Goal: Task Accomplishment & Management: Manage account settings

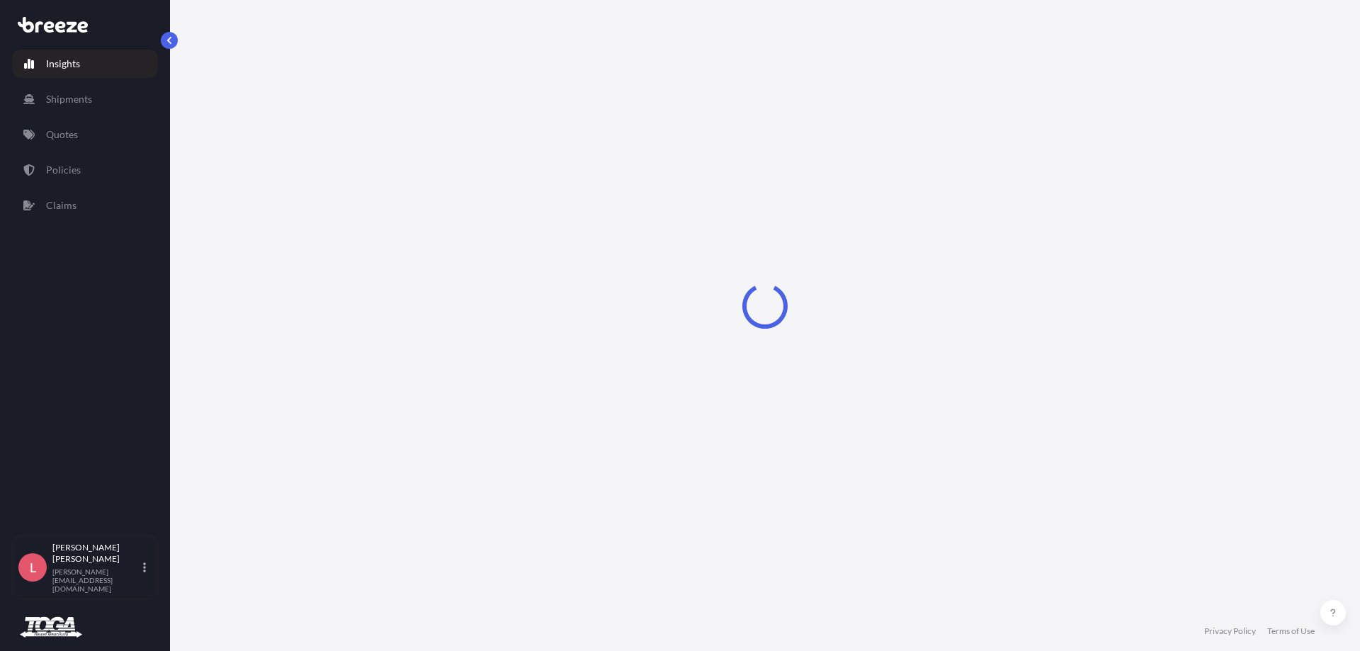
select select "2025"
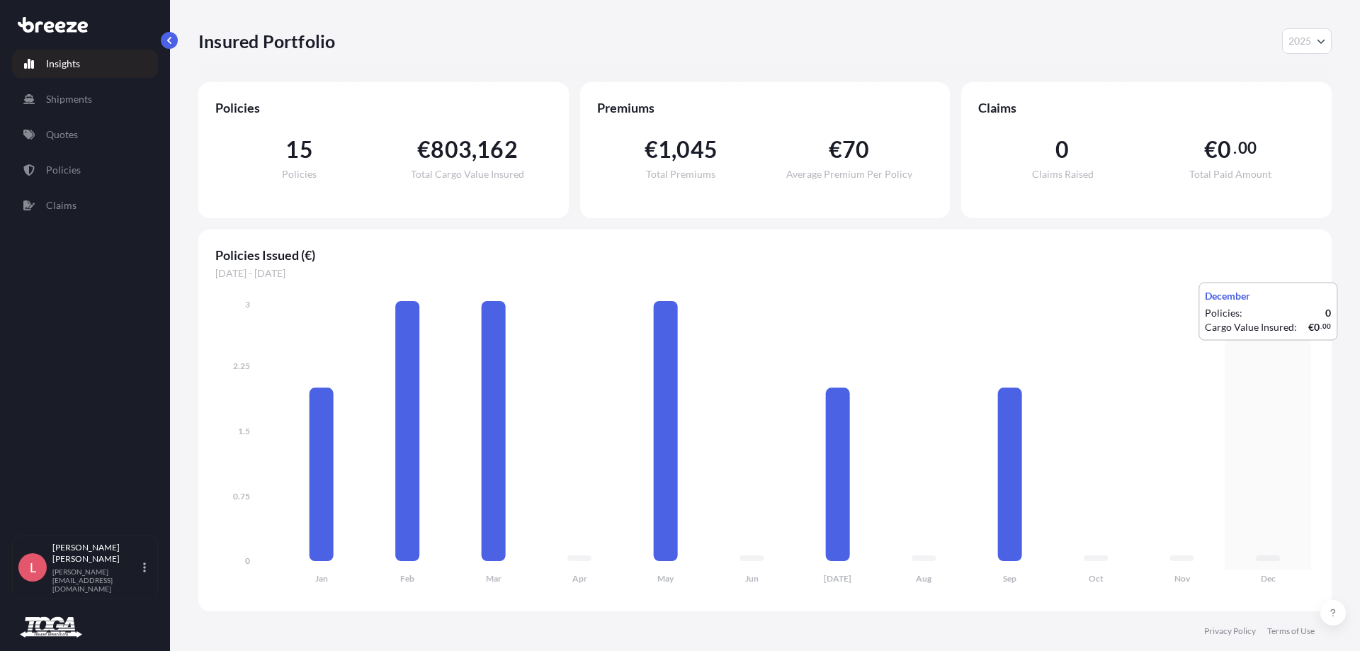
click at [1306, 351] on icon "Jan Feb Mar Apr May Jun [DATE] Aug Sep Oct Nov Dec 0 0.75 1.5 2.25 3" at bounding box center [764, 445] width 1099 height 297
click at [35, 132] on link "Quotes" at bounding box center [85, 134] width 146 height 28
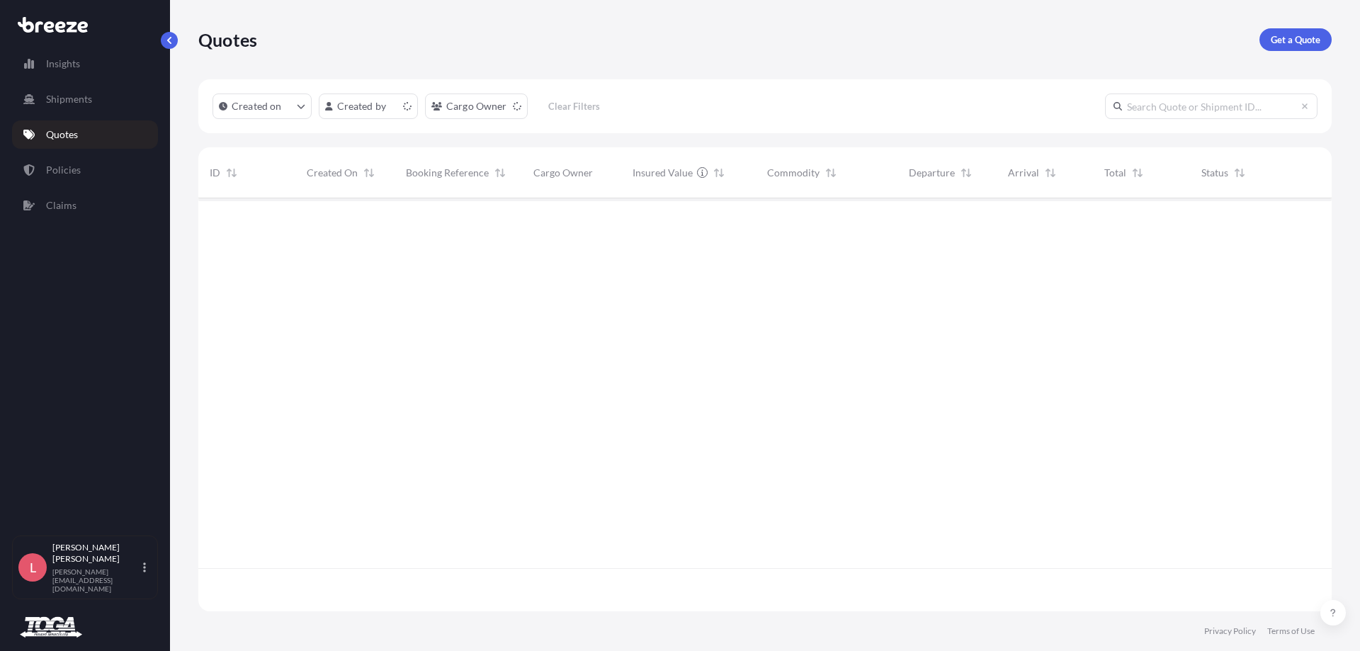
scroll to position [410, 1122]
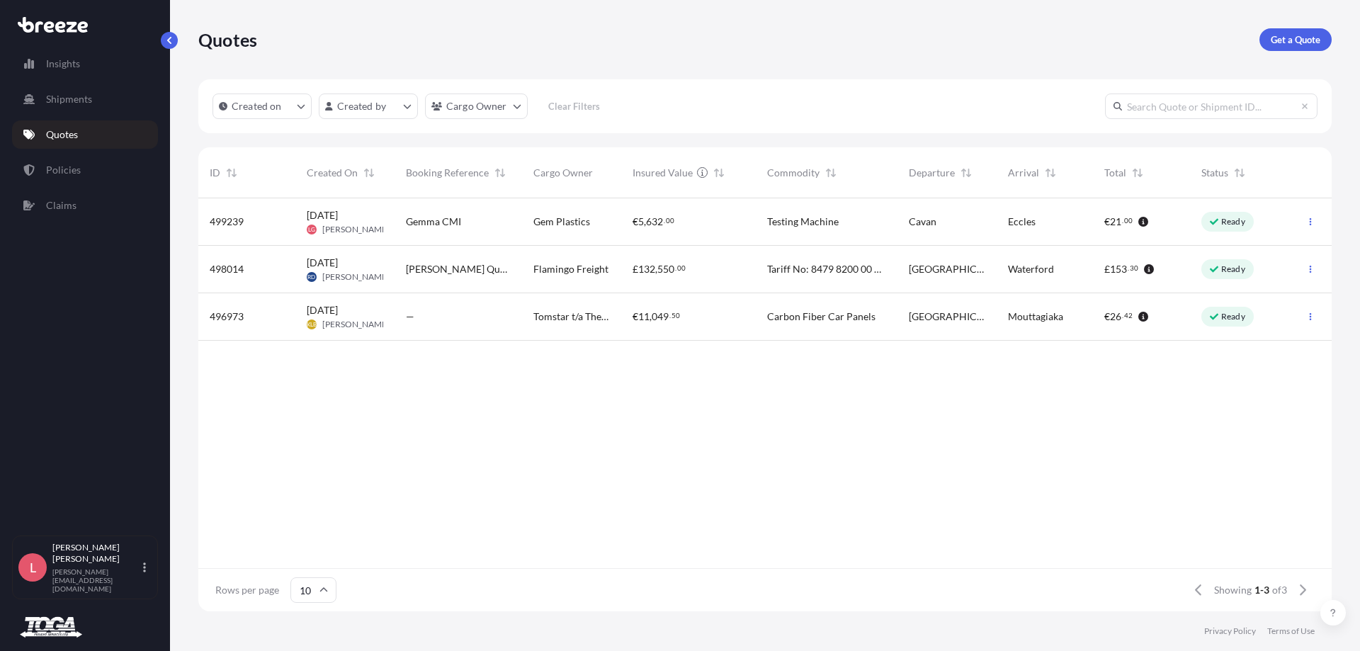
click at [443, 229] on div "Gemma CMI" at bounding box center [457, 221] width 127 height 47
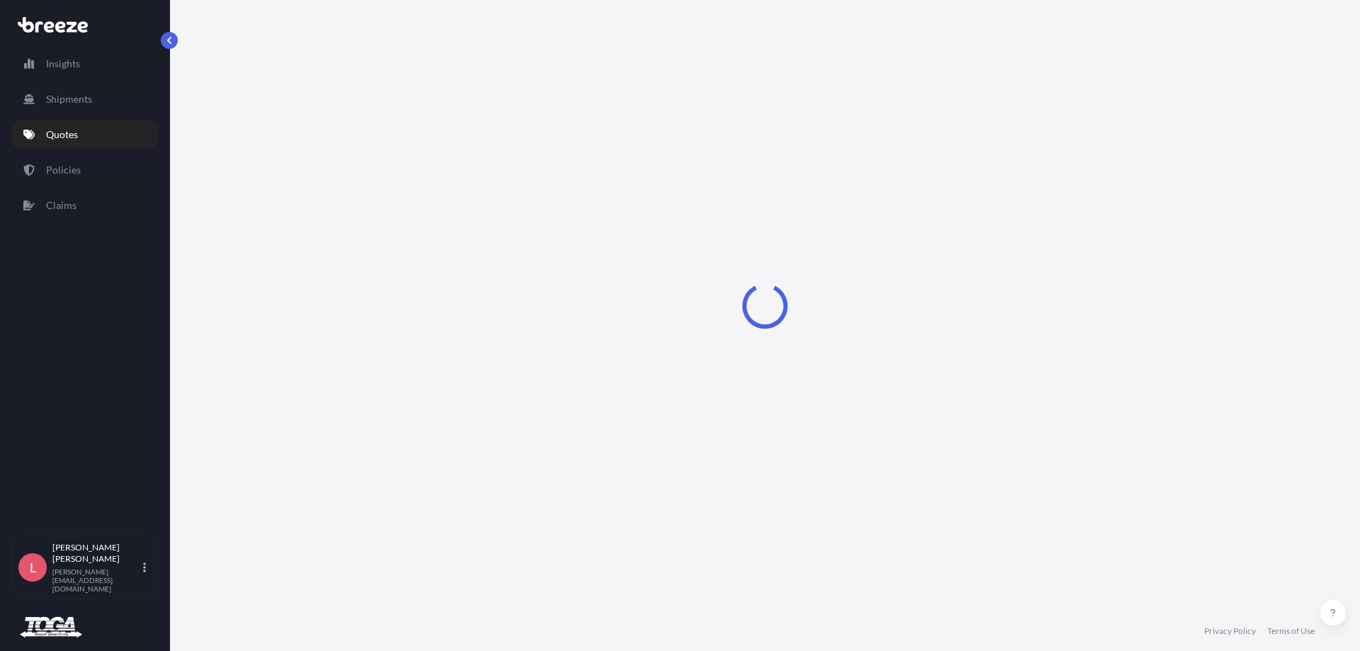
select select "Road"
select select "1"
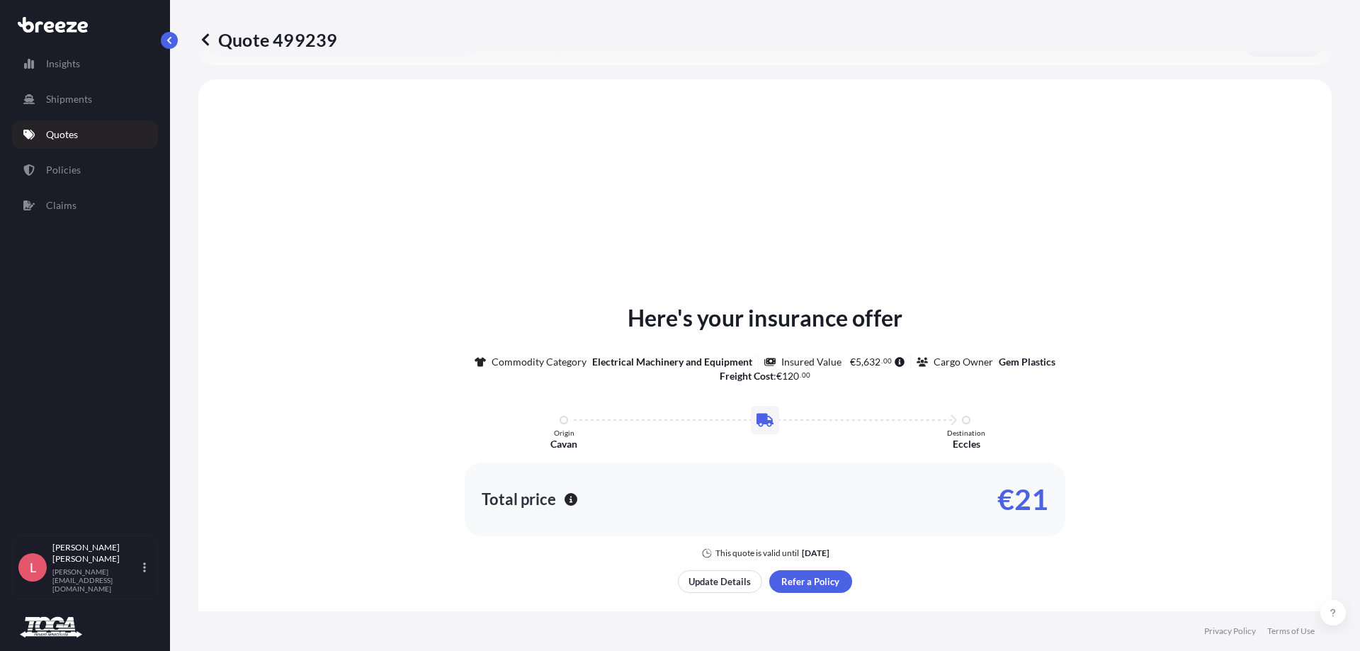
scroll to position [426, 0]
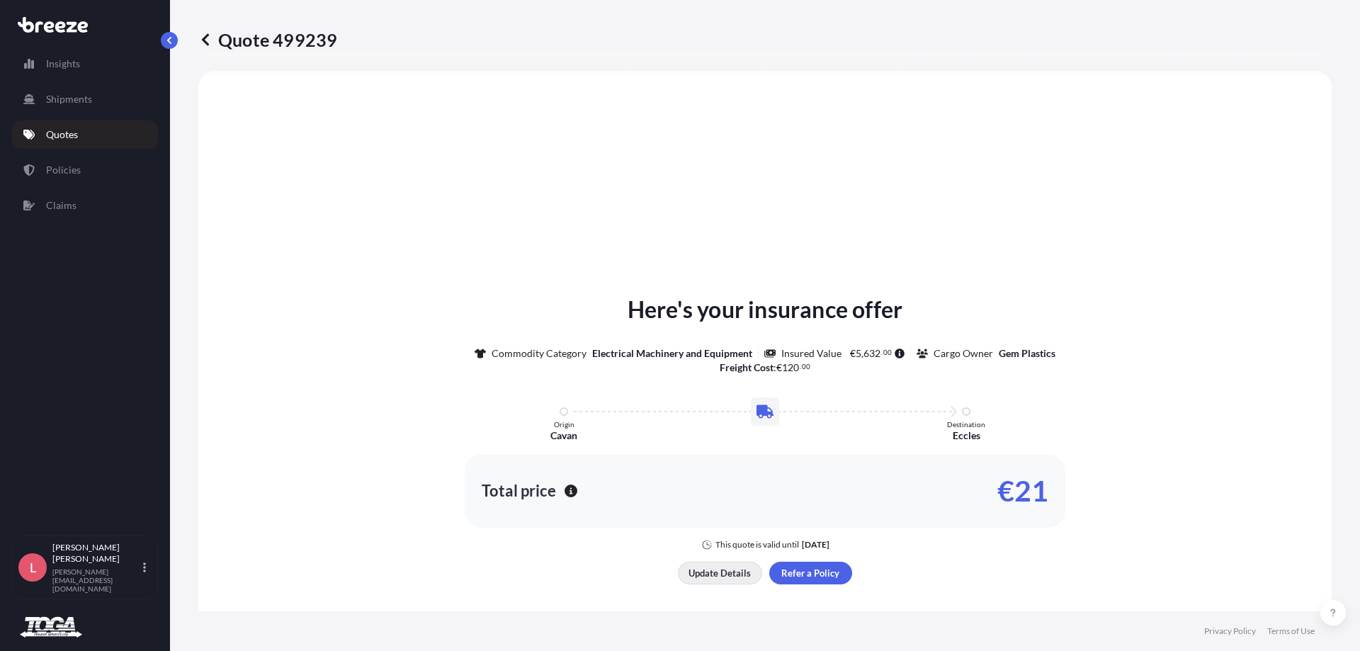
click at [702, 579] on p "Update Details" at bounding box center [719, 573] width 62 height 14
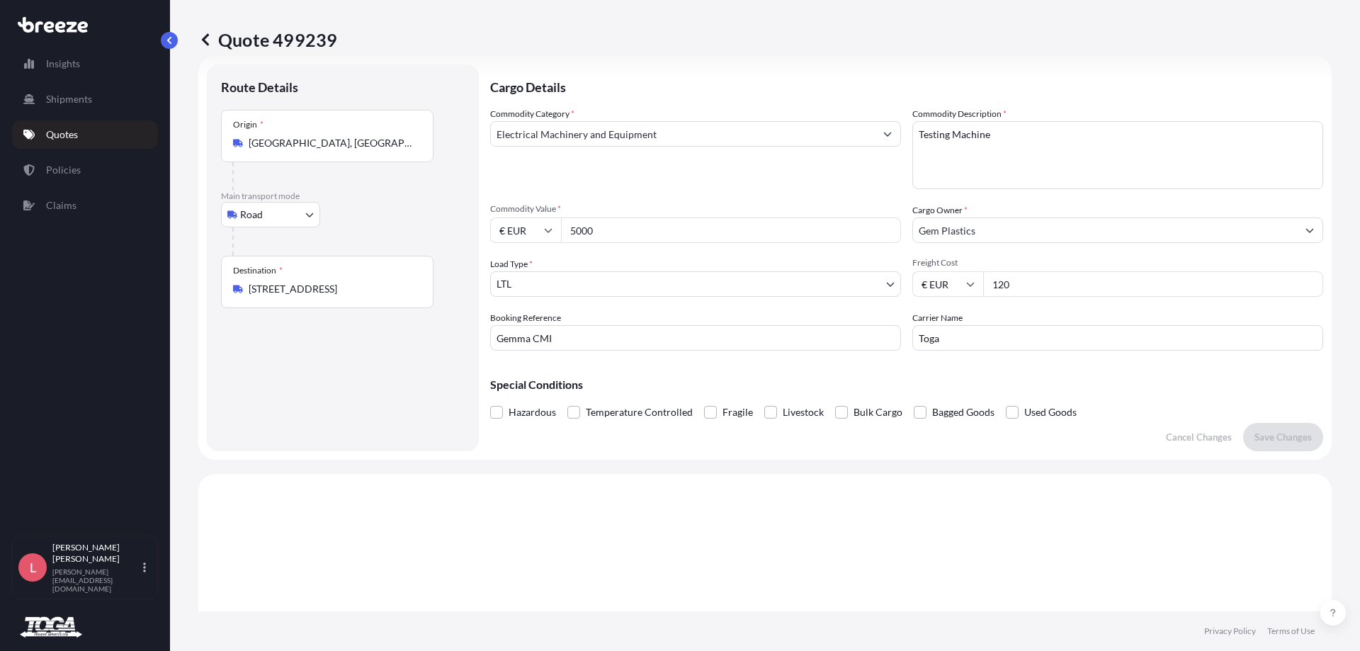
scroll to position [23, 0]
click at [562, 331] on input "Gemma CMI" at bounding box center [695, 338] width 411 height 25
paste input "2100253"
type input "2100253"
click at [1270, 436] on p "Save Changes" at bounding box center [1282, 438] width 57 height 14
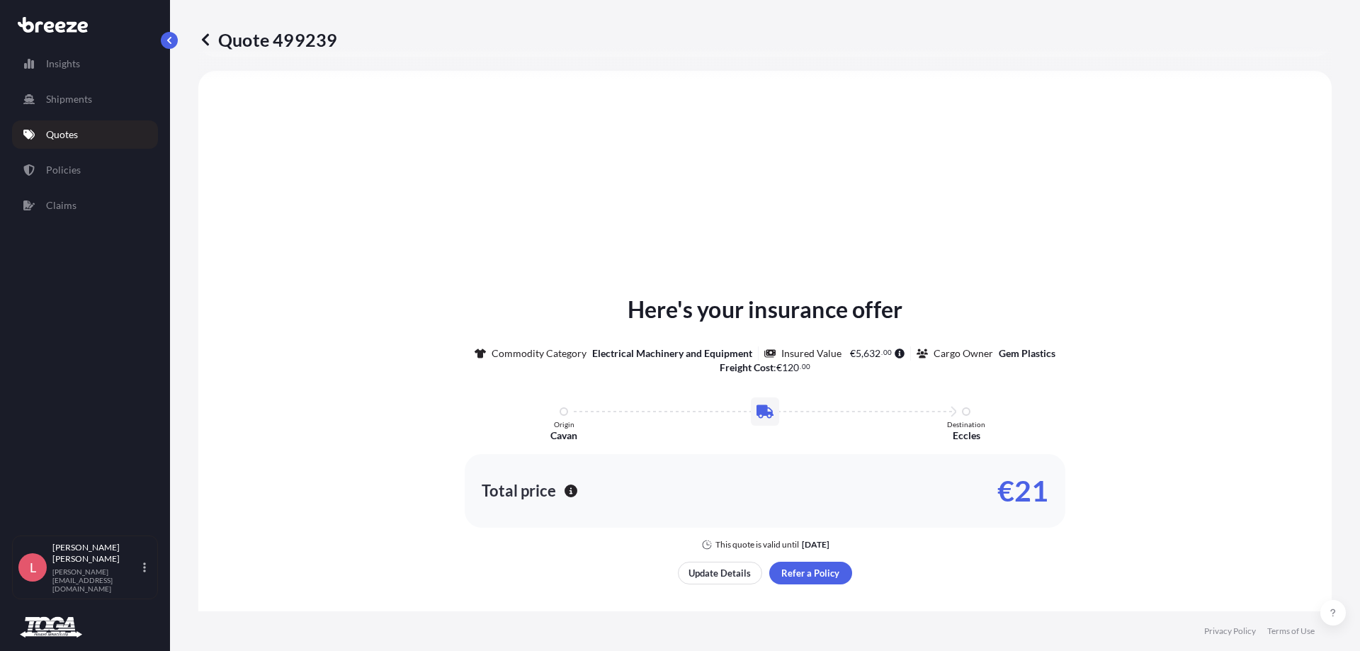
select select "Road"
select select "1"
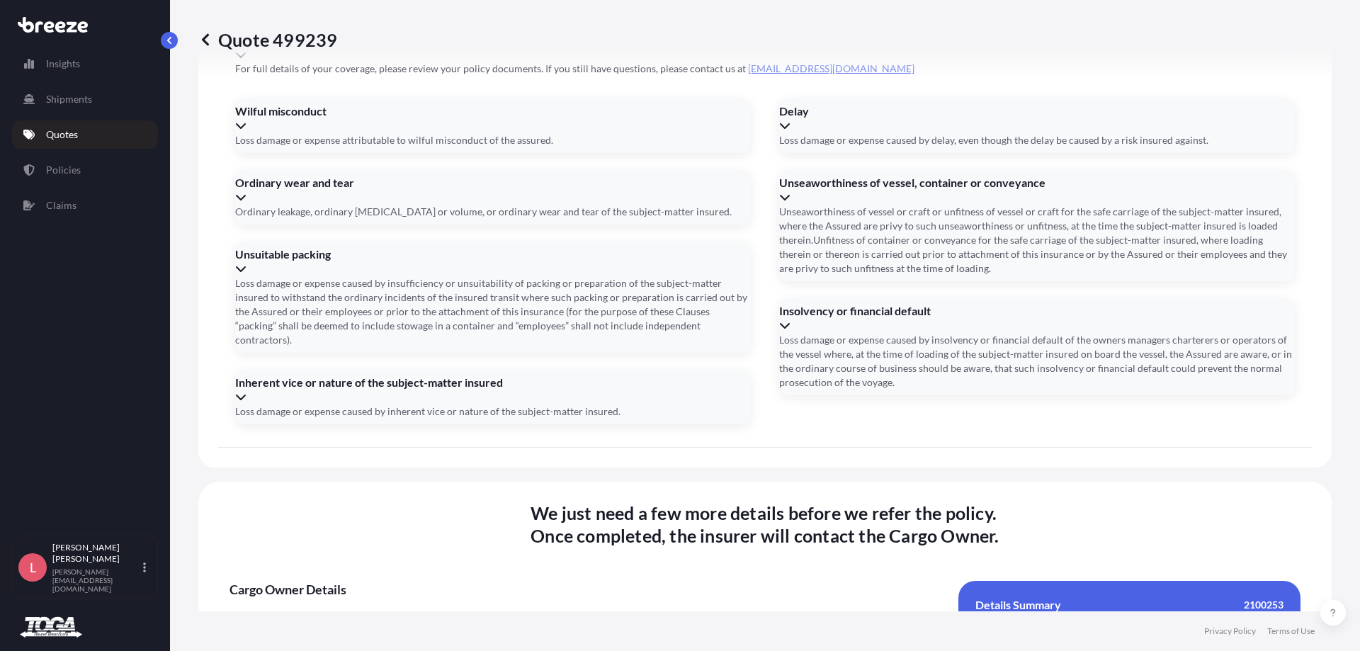
scroll to position [1724, 0]
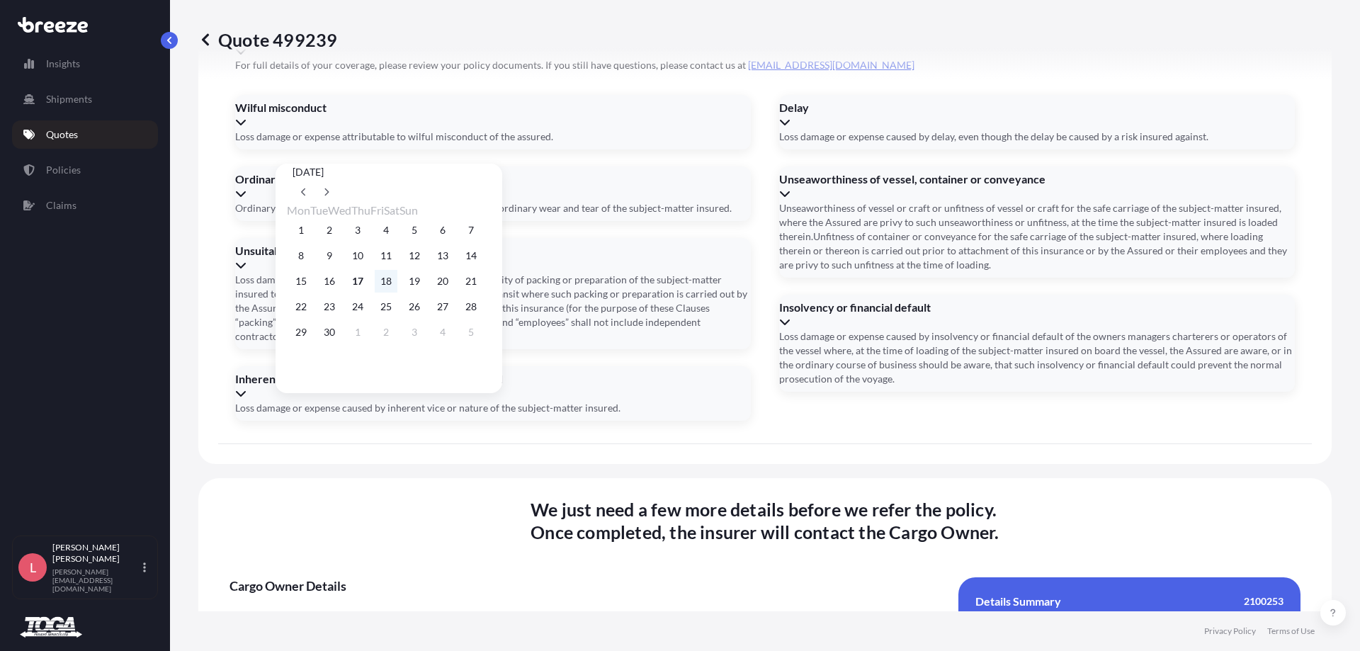
click at [397, 287] on button "18" at bounding box center [386, 281] width 23 height 23
type input "[DATE]"
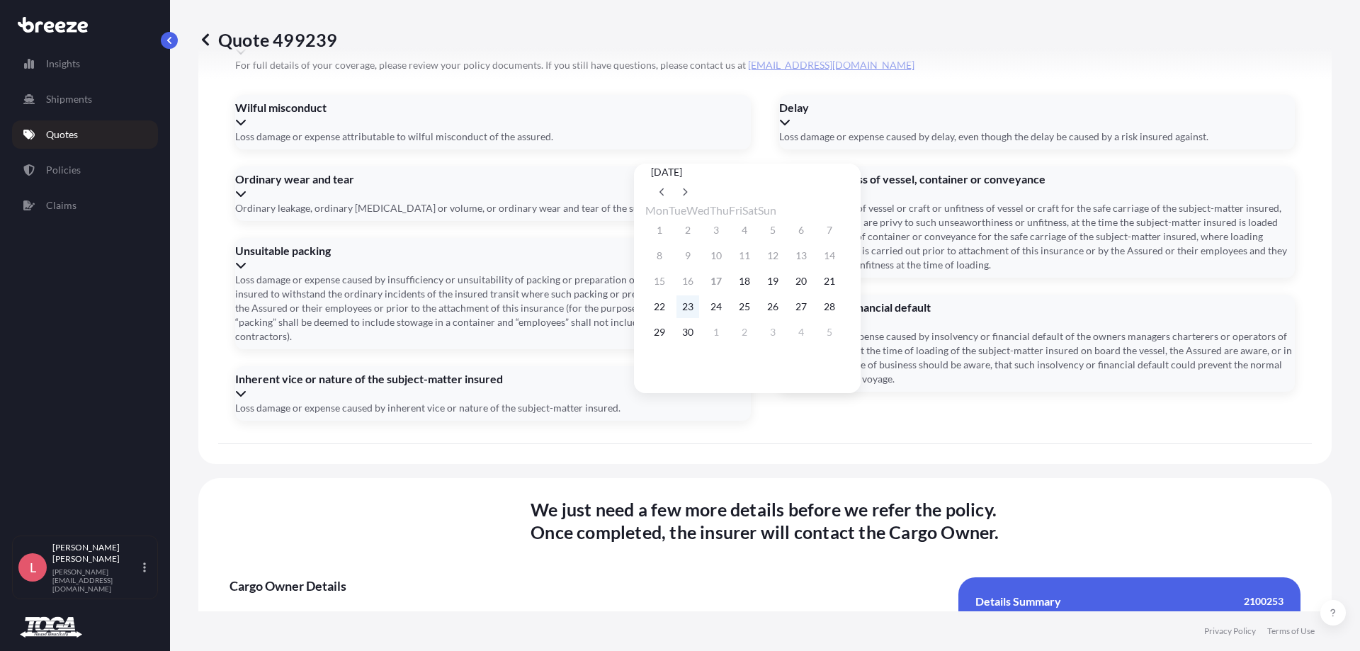
click at [698, 315] on button "23" at bounding box center [687, 306] width 23 height 23
type input "[DATE]"
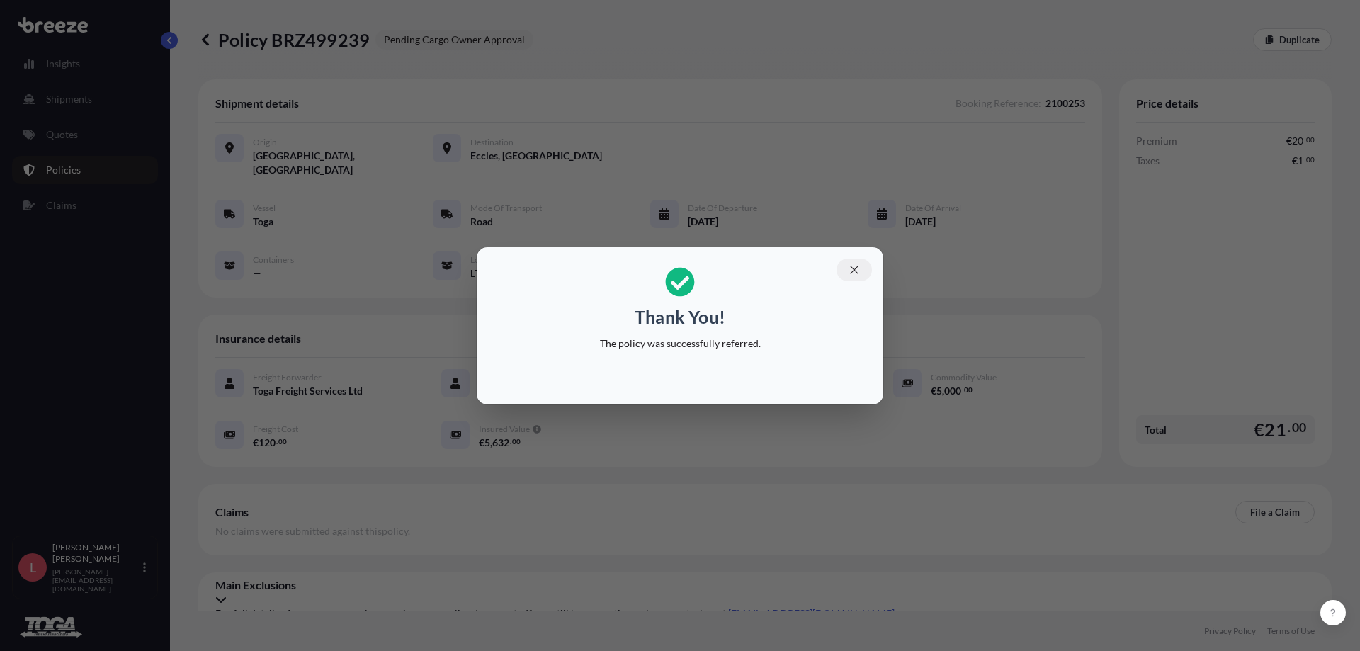
click at [850, 269] on icon "button" at bounding box center [854, 269] width 13 height 13
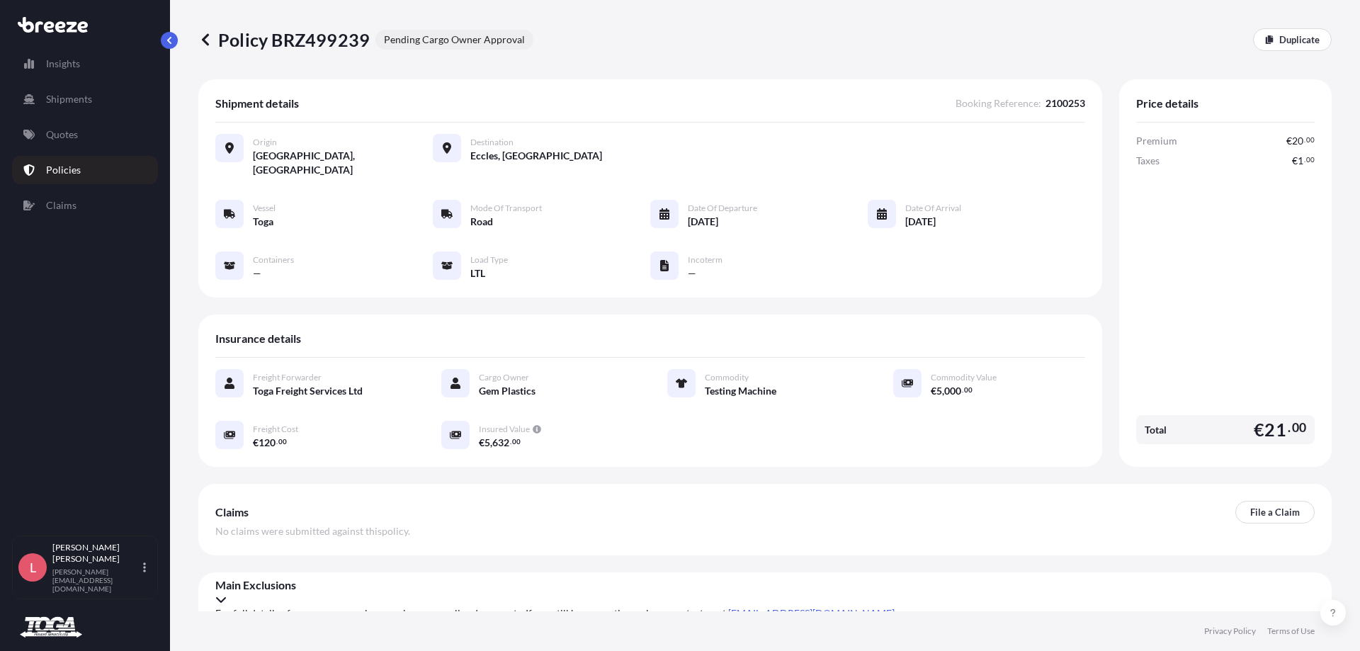
click at [325, 37] on p "Policy BRZ499239" at bounding box center [283, 39] width 171 height 23
copy p "BRZ499239"
